Goal: Task Accomplishment & Management: Complete application form

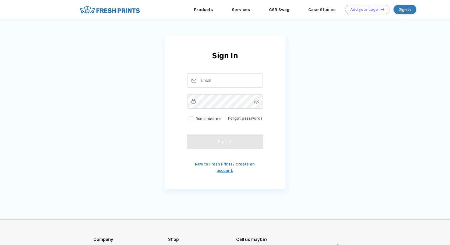
click at [215, 164] on link "New to Fresh Prints? Create an account." at bounding box center [225, 167] width 60 height 11
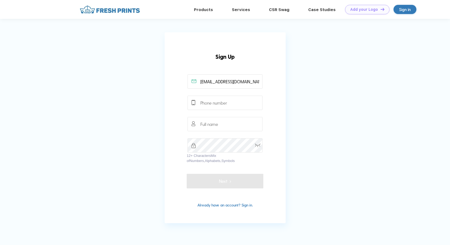
type input "[EMAIL_ADDRESS][DOMAIN_NAME]"
type input "3104227671"
type input "[DEMOGRAPHIC_DATA][PERSON_NAME]"
drag, startPoint x: 304, startPoint y: 144, endPoint x: 299, endPoint y: 144, distance: 4.8
click at [304, 144] on app-user-form-overlay "Sign Up [EMAIL_ADDRESS][DOMAIN_NAME] 12+ Characters Mix of Numbers, Alphabets, …" at bounding box center [225, 127] width 450 height 190
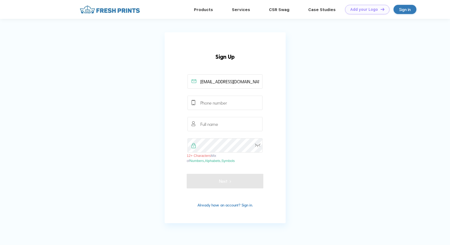
click at [185, 141] on div "Sign Up [EMAIL_ADDRESS][DOMAIN_NAME] 12+ Characters Mix of Numbers, Alphabets, …" at bounding box center [225, 127] width 121 height 190
click at [297, 149] on app-user-form-overlay "Sign Up [EMAIL_ADDRESS][DOMAIN_NAME] 12+ Characters Mix of Numbers, Alphabets, …" at bounding box center [225, 127] width 450 height 190
click at [215, 124] on input "text" at bounding box center [224, 124] width 75 height 14
type input "[DEMOGRAPHIC_DATA][PERSON_NAME]"
click at [218, 103] on input "text" at bounding box center [224, 102] width 75 height 14
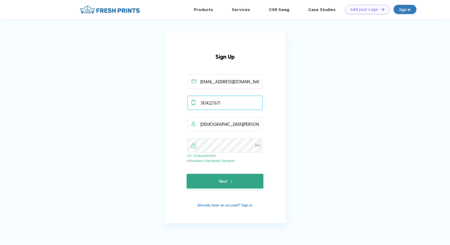
type input "3104227671"
click at [225, 182] on span "Next" at bounding box center [225, 181] width 12 height 6
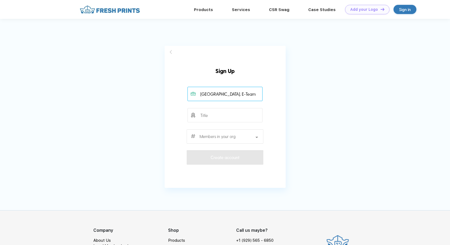
type input "[GEOGRAPHIC_DATA], E-Team"
type input "president"
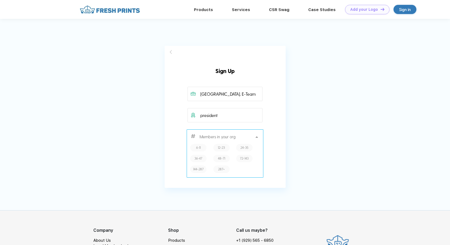
click at [225, 148] on label "12-23" at bounding box center [221, 147] width 7 height 5
type input "12-23"
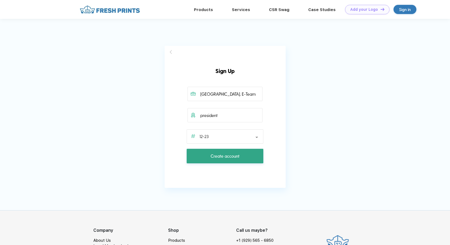
click at [226, 157] on span "Create account" at bounding box center [225, 156] width 29 height 6
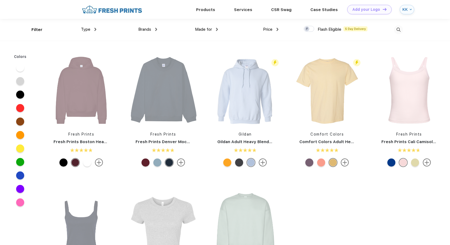
scroll to position [0, 0]
